Goal: Information Seeking & Learning: Learn about a topic

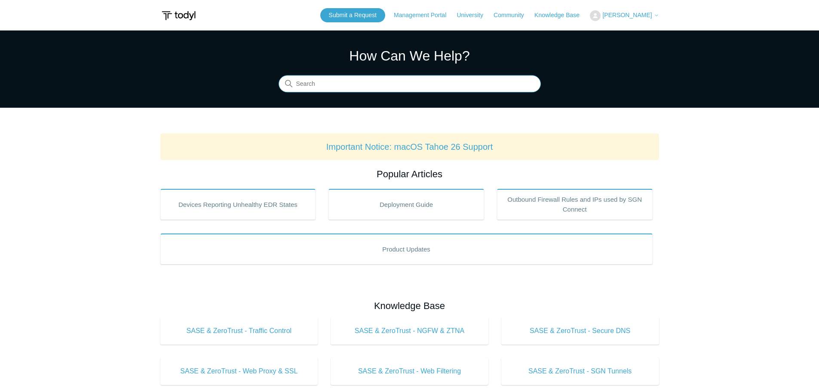
click at [327, 81] on input "Search" at bounding box center [409, 84] width 262 height 17
type input "proxy modes"
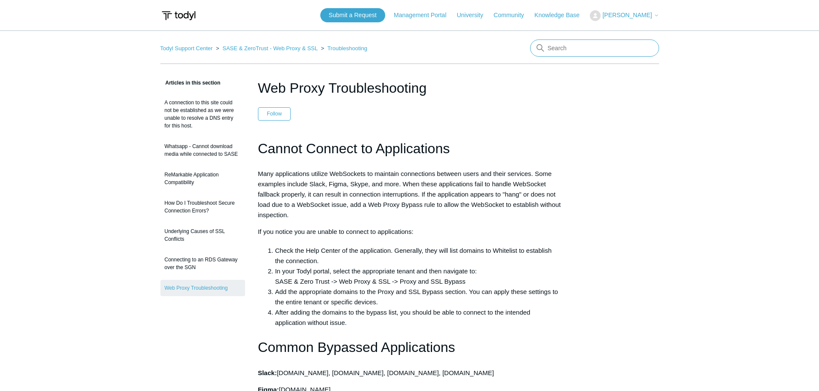
click at [562, 42] on input "Search" at bounding box center [594, 48] width 129 height 17
type input "traffic control"
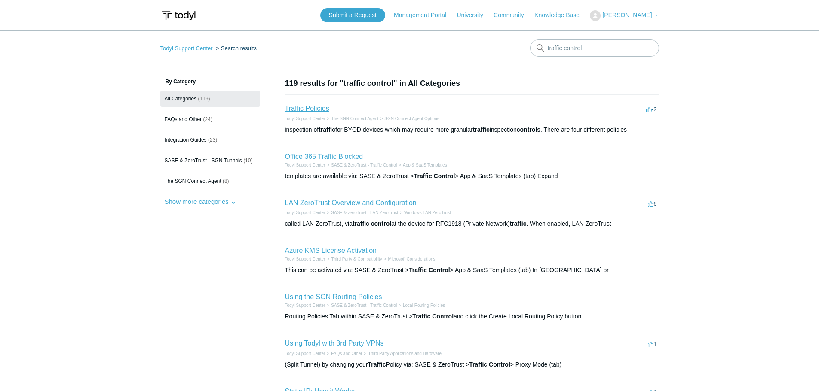
click at [317, 110] on link "Traffic Policies" at bounding box center [307, 108] width 44 height 7
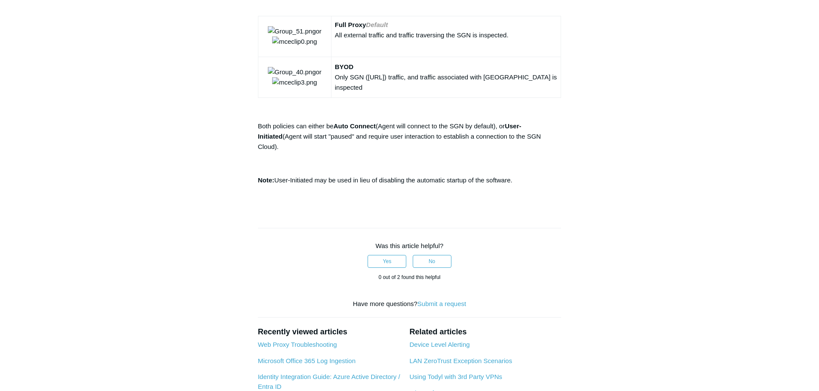
scroll to position [86, 0]
